Goal: Task Accomplishment & Management: Use online tool/utility

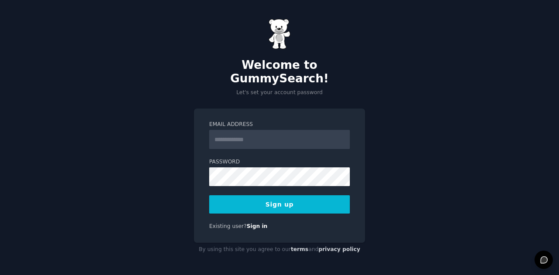
click at [240, 130] on input "Email Address" at bounding box center [279, 139] width 141 height 19
click at [254, 131] on input "Email Address" at bounding box center [279, 139] width 141 height 19
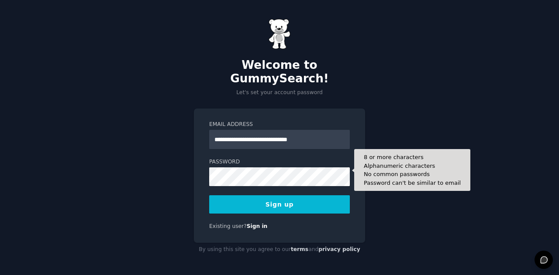
type input "**********"
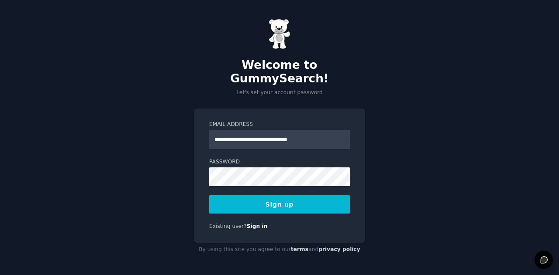
click at [278, 197] on button "Sign up" at bounding box center [279, 204] width 141 height 18
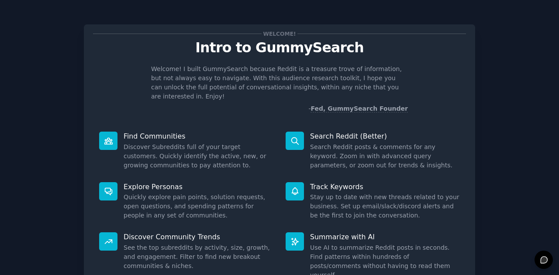
scroll to position [65, 0]
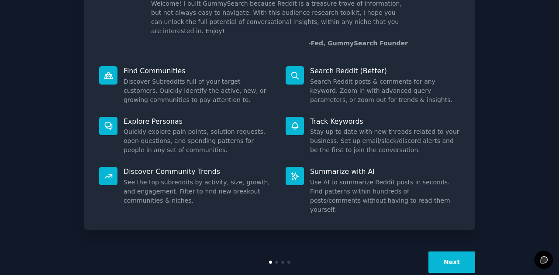
click at [464, 252] on button "Next" at bounding box center [451, 262] width 47 height 21
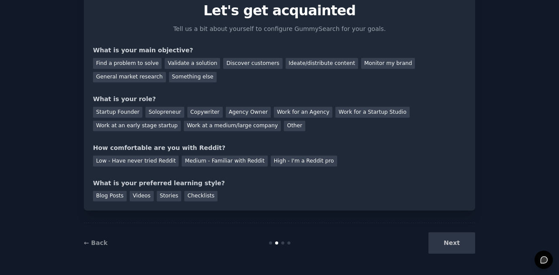
scroll to position [37, 0]
click at [456, 246] on div "Next" at bounding box center [409, 243] width 130 height 21
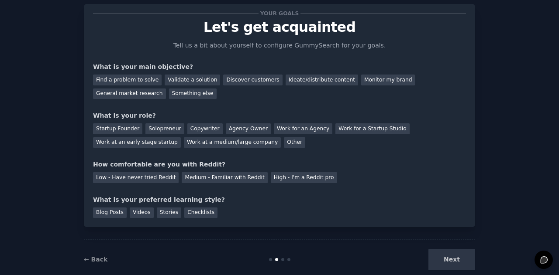
scroll to position [17, 0]
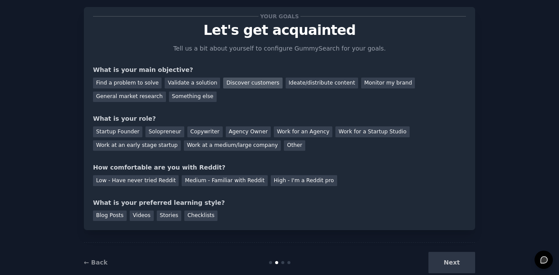
click at [231, 85] on div "Discover customers" at bounding box center [252, 83] width 59 height 11
click at [232, 127] on div "Agency Owner" at bounding box center [248, 132] width 45 height 11
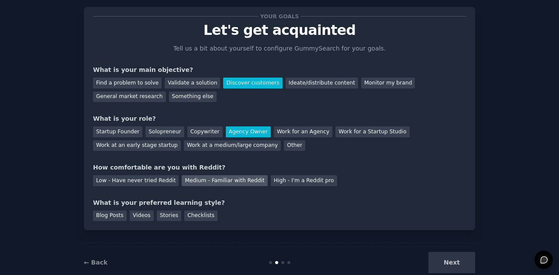
click at [216, 179] on div "Medium - Familiar with Reddit" at bounding box center [225, 180] width 86 height 11
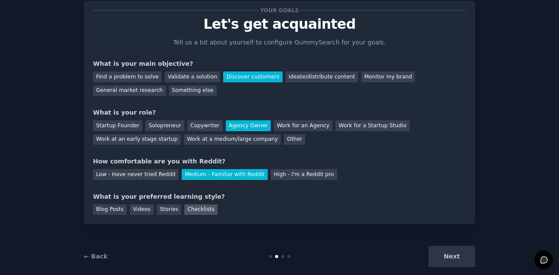
scroll to position [24, 0]
click at [191, 211] on div "Checklists" at bounding box center [200, 210] width 33 height 11
click at [438, 250] on button "Next" at bounding box center [451, 256] width 47 height 21
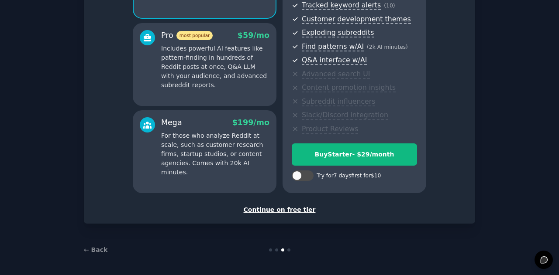
scroll to position [142, 0]
click at [280, 210] on div "Continue on free tier" at bounding box center [279, 210] width 373 height 9
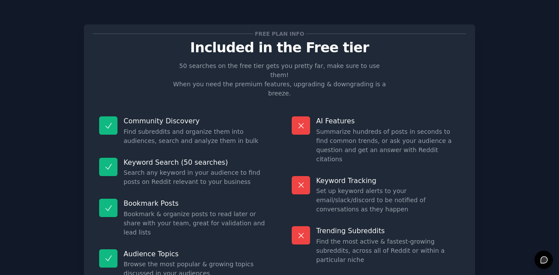
scroll to position [64, 0]
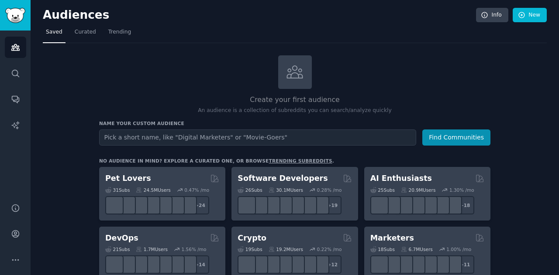
scroll to position [9, 0]
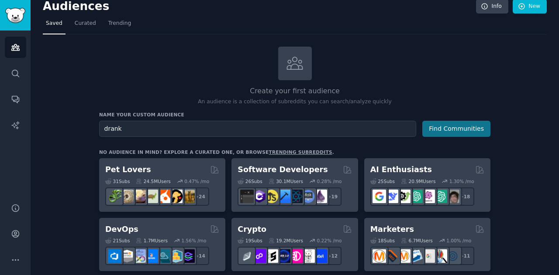
type input "drank"
click at [446, 134] on button "Find Communities" at bounding box center [456, 129] width 68 height 16
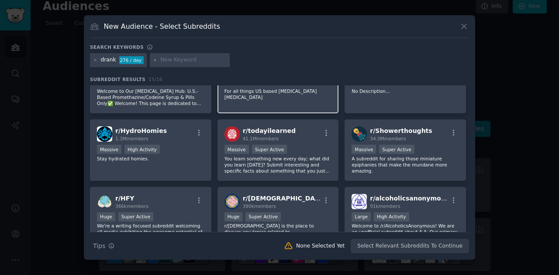
scroll to position [90, 0]
click at [265, 169] on p "You learn something new every day; what did you learn [DATE]? Submit interestin…" at bounding box center [277, 164] width 107 height 18
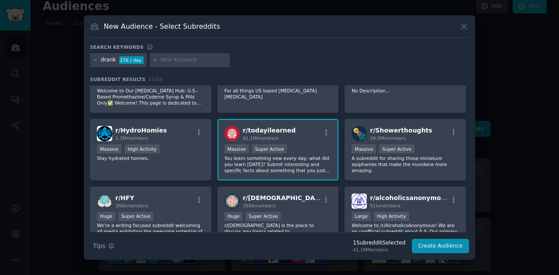
click at [263, 157] on p "You learn something new every day; what did you learn [DATE]? Submit interestin…" at bounding box center [277, 164] width 107 height 18
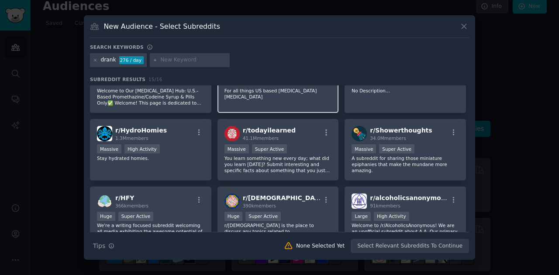
scroll to position [0, 0]
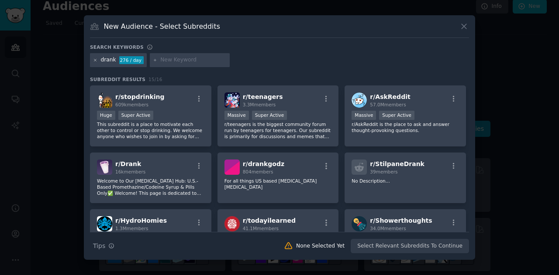
click at [96, 59] on icon at bounding box center [95, 60] width 5 height 5
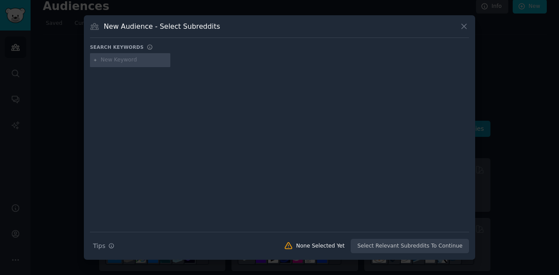
click at [130, 59] on input "text" at bounding box center [134, 60] width 66 height 8
type input "s"
type input "spirits"
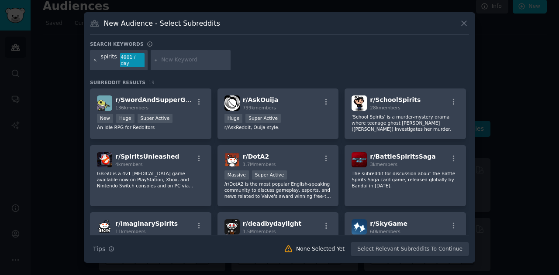
click at [95, 60] on icon at bounding box center [95, 60] width 5 height 5
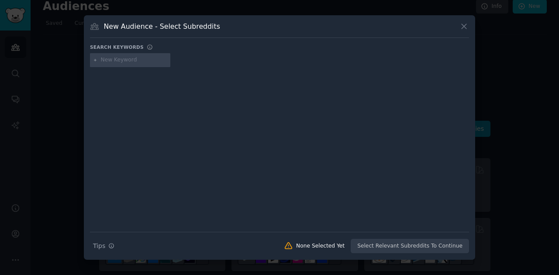
click at [115, 62] on input "text" at bounding box center [134, 60] width 66 height 8
type input "a"
type input "drank"
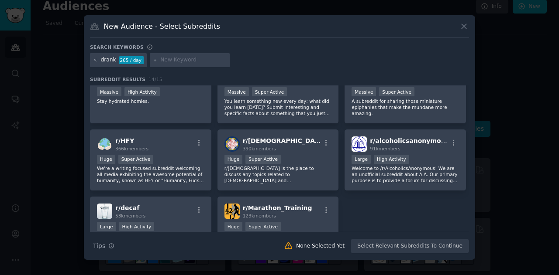
scroll to position [149, 0]
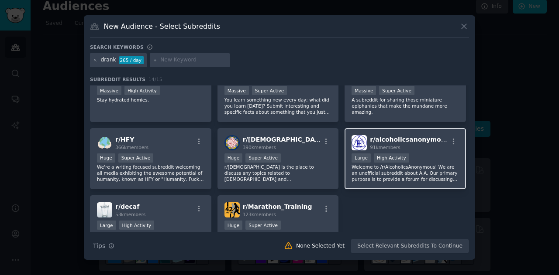
click at [403, 140] on span "r/ alcoholicsanonymous" at bounding box center [409, 139] width 79 height 7
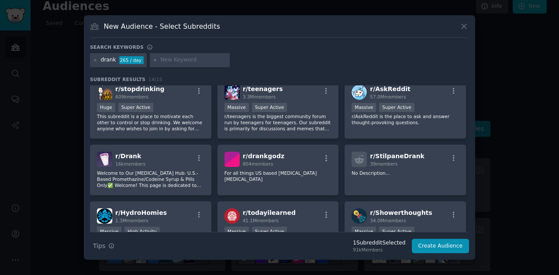
scroll to position [0, 0]
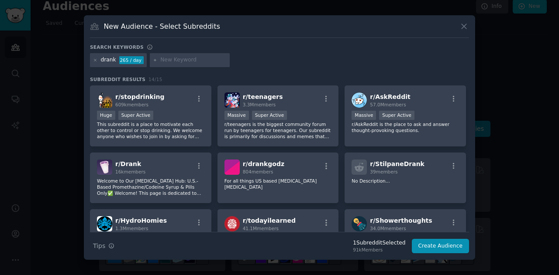
click at [169, 62] on input "text" at bounding box center [193, 60] width 66 height 8
type input "vodca"
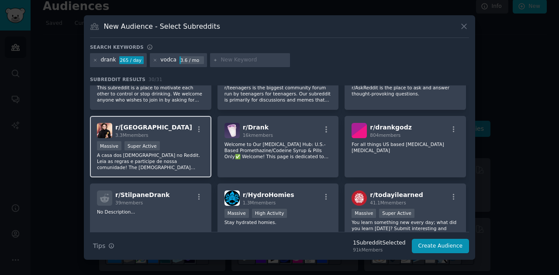
scroll to position [43, 0]
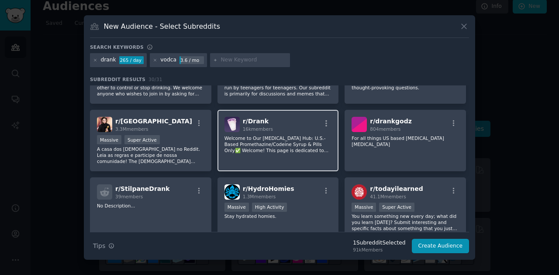
click at [280, 140] on p "Welcome to Our [MEDICAL_DATA] Hub: U.S.-Based Promethazine/Codeine Syrup & Pill…" at bounding box center [277, 144] width 107 height 18
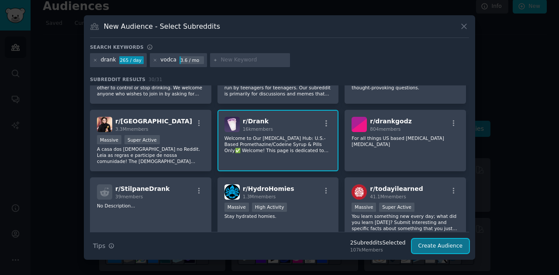
click at [433, 242] on button "Create Audience" at bounding box center [441, 246] width 58 height 15
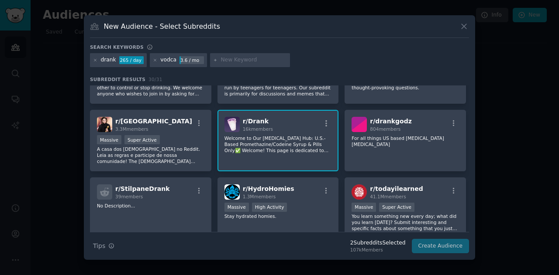
scroll to position [0, 0]
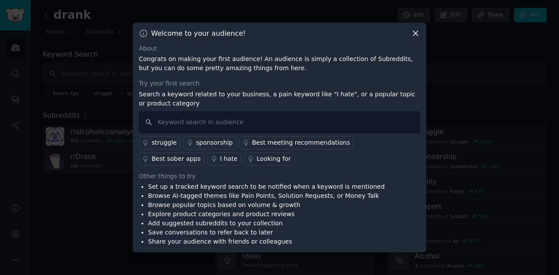
click at [417, 34] on icon at bounding box center [415, 33] width 9 height 9
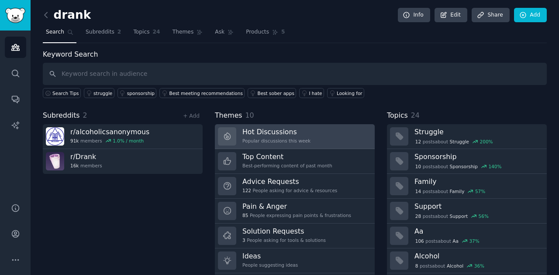
click at [296, 128] on h3 "Hot Discussions" at bounding box center [276, 131] width 68 height 9
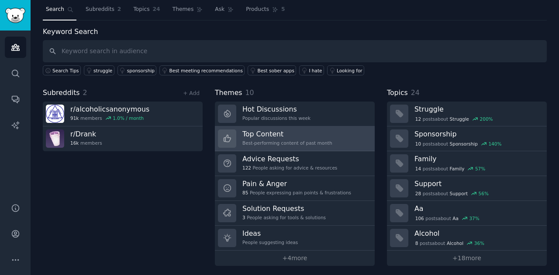
scroll to position [23, 0]
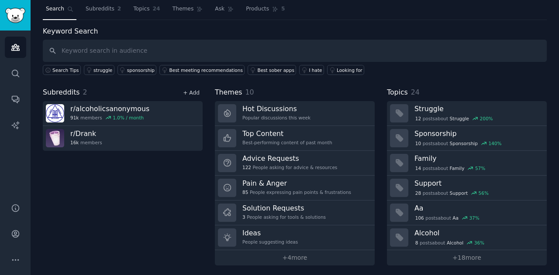
click at [188, 93] on link "+ Add" at bounding box center [191, 93] width 17 height 6
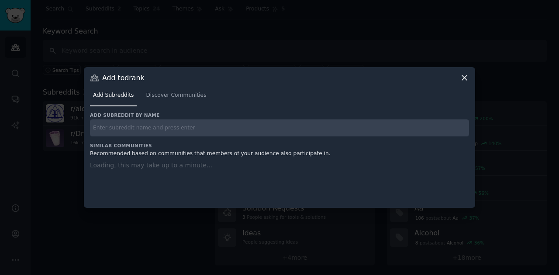
click at [146, 127] on input "text" at bounding box center [279, 128] width 379 height 17
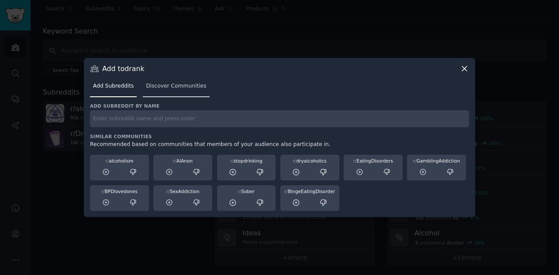
click at [161, 90] on link "Discover Communities" at bounding box center [176, 88] width 66 height 18
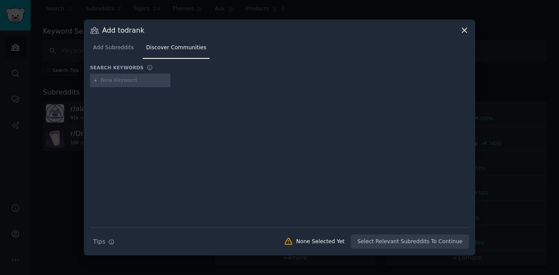
click at [107, 81] on input "text" at bounding box center [134, 81] width 66 height 8
type input "d"
type input "taste"
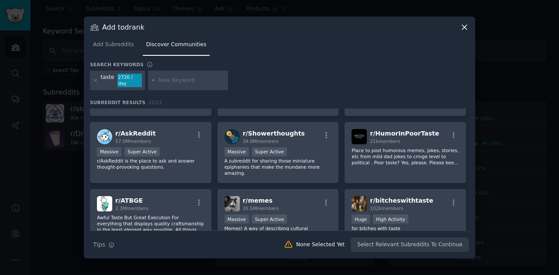
scroll to position [48, 0]
click at [464, 32] on icon at bounding box center [464, 27] width 9 height 9
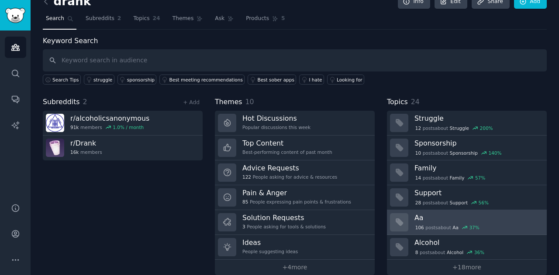
scroll to position [24, 0]
